Goal: Information Seeking & Learning: Learn about a topic

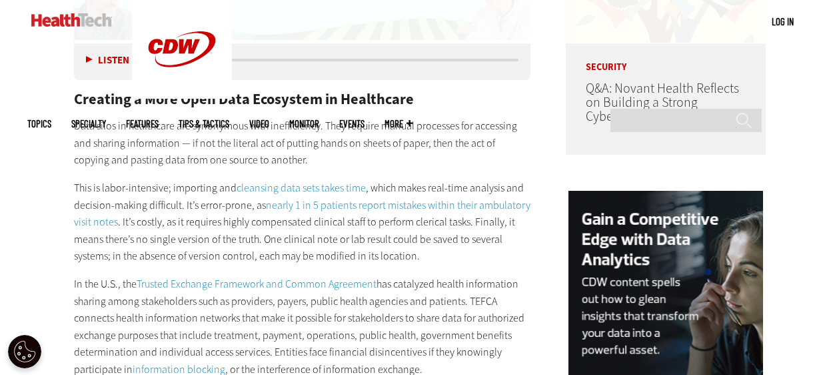
scroll to position [1122, 0]
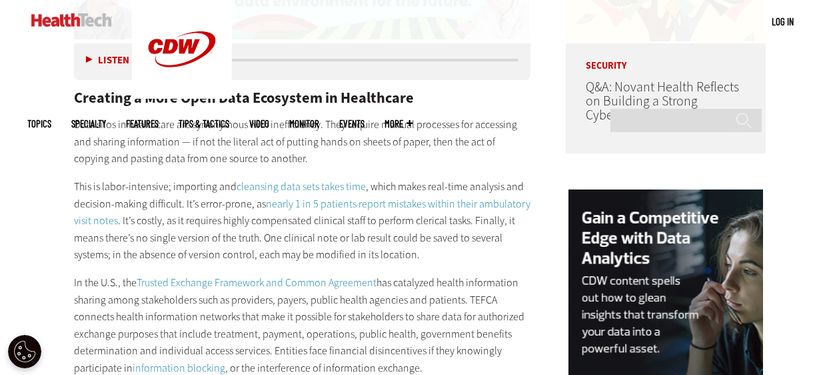
click at [113, 245] on p "This is labor-intensive; importing and cleansing data sets takes time , which m…" at bounding box center [302, 220] width 457 height 85
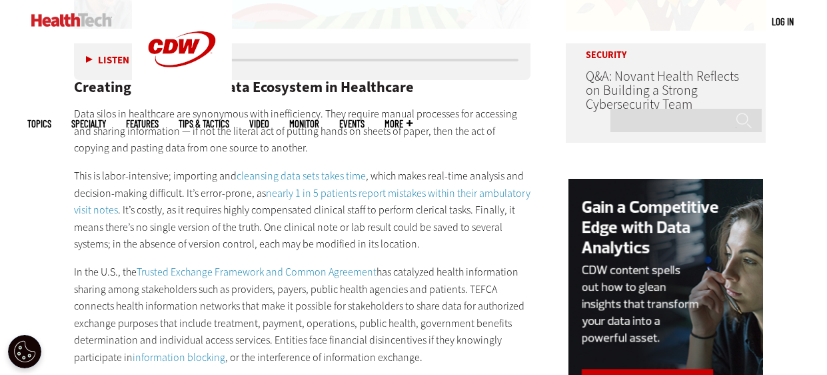
scroll to position [1134, 0]
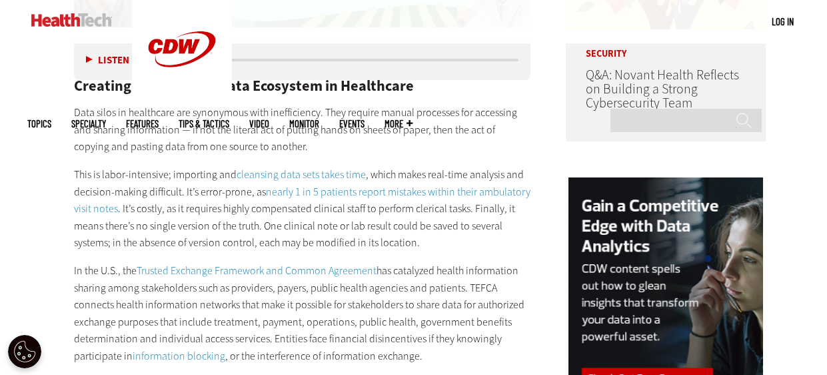
click at [270, 125] on p "Data silos in healthcare are synonymous with inefficiency. They require manual …" at bounding box center [302, 129] width 457 height 51
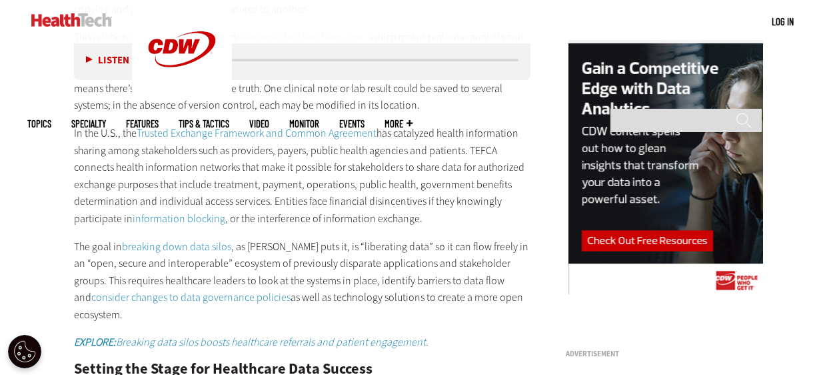
scroll to position [1272, 0]
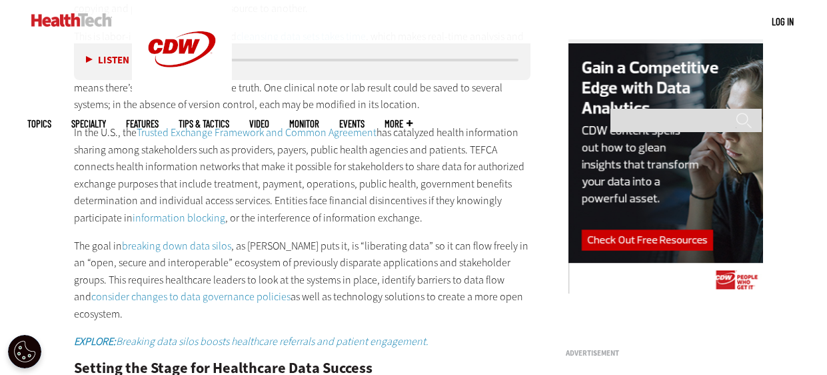
click at [420, 131] on p "In the U.S., the Trusted Exchange Framework and Common Agreement has catalyzed …" at bounding box center [302, 175] width 457 height 103
click at [387, 162] on p "In the U.S., the Trusted Exchange Framework and Common Agreement has catalyzed …" at bounding box center [302, 175] width 457 height 103
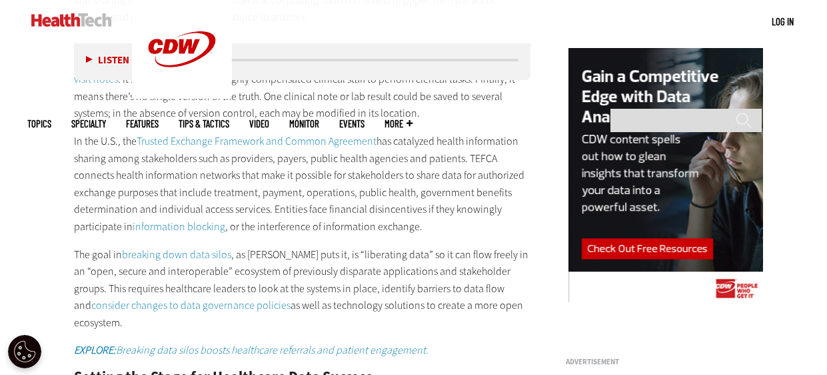
scroll to position [1262, 0]
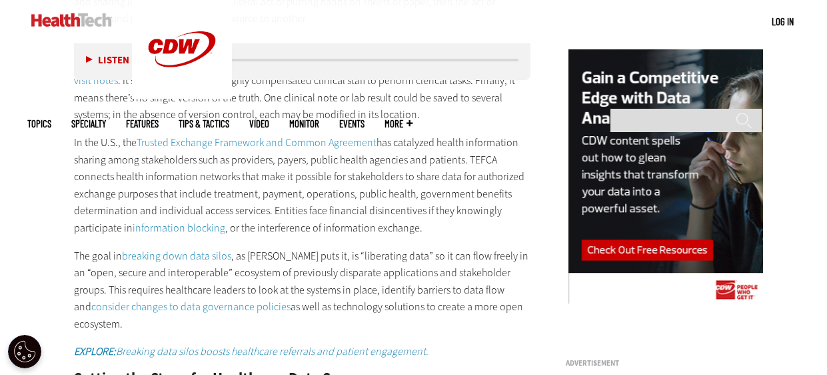
click at [412, 142] on p "In the U.S., the Trusted Exchange Framework and Common Agreement has catalyzed …" at bounding box center [302, 185] width 457 height 103
click at [381, 157] on p "In the U.S., the Trusted Exchange Framework and Common Agreement has catalyzed …" at bounding box center [302, 185] width 457 height 103
click at [382, 158] on p "In the U.S., the Trusted Exchange Framework and Common Agreement has catalyzed …" at bounding box center [302, 185] width 457 height 103
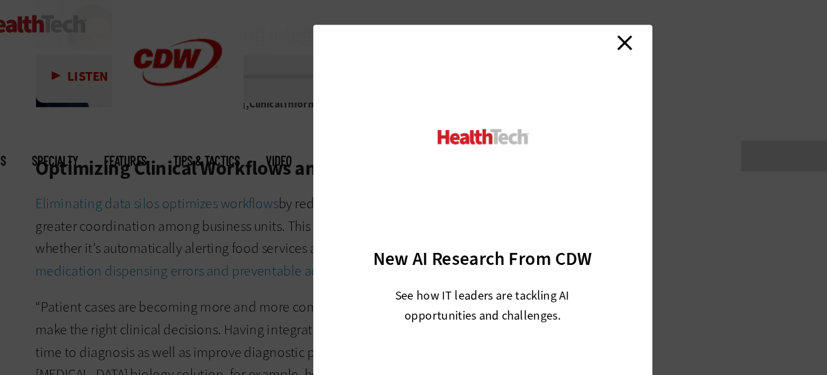
scroll to position [2096, 0]
click at [520, 36] on link "Close" at bounding box center [522, 34] width 20 height 20
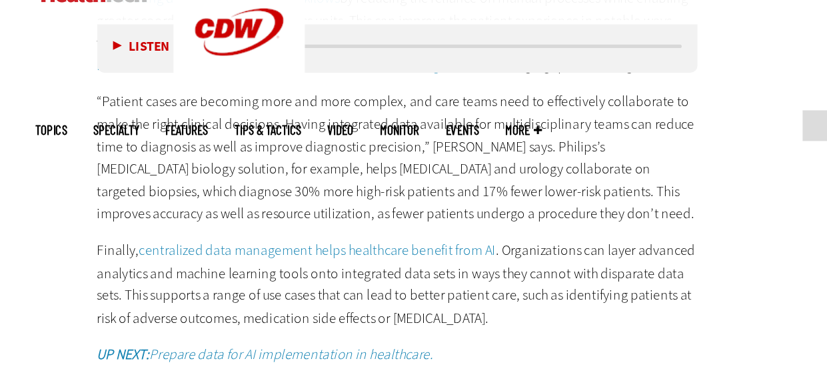
scroll to position [2229, 0]
